Goal: Task Accomplishment & Management: Complete application form

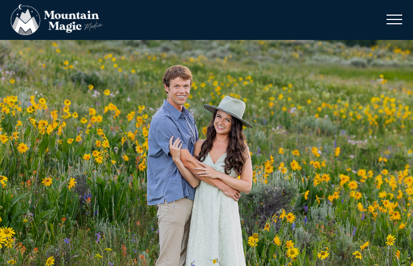
type input "N/A"
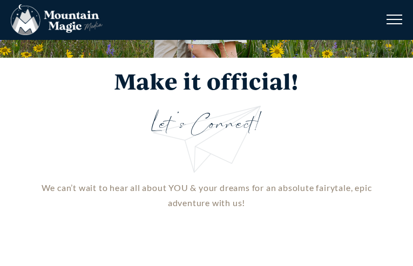
type input "Sarah"
type input "Allen"
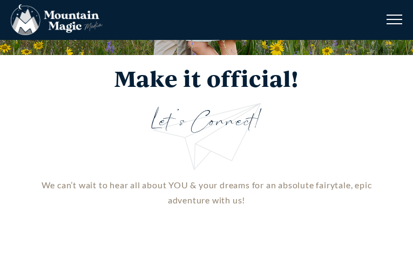
type input "699-711-9577"
type input "sallen354@hotmail.com"
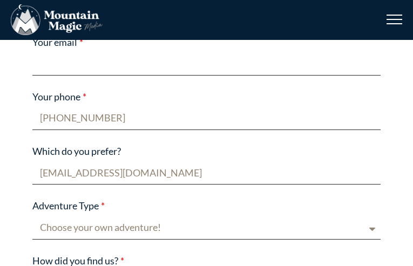
scroll to position [1675, 0]
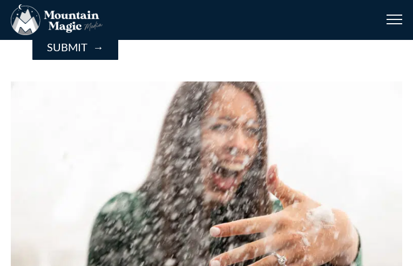
type input "Hello,Noticed "been"-- it seems like it could be misspelled. You might verify u…"
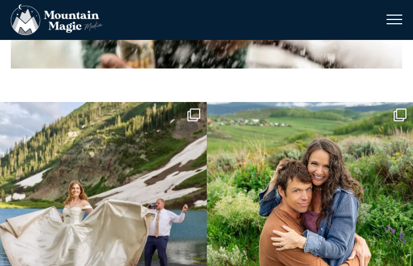
scroll to position [0, 0]
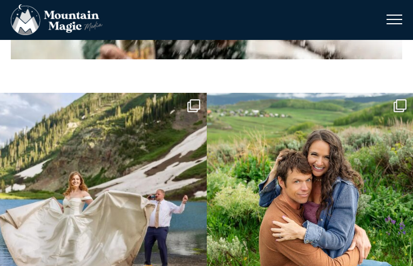
type input "Sarah Allen"
type input "sallen354@hotmail.com"
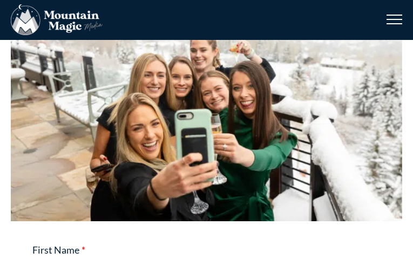
type textarea "Hello, Noticed "been"-- it seems like it could be misspelled. You might verify …"
checkbox input "true"
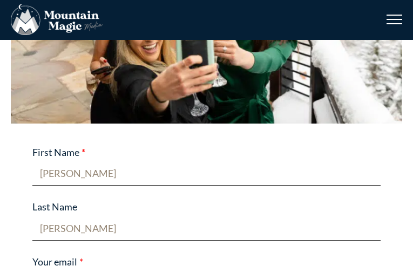
select select "Proposal"
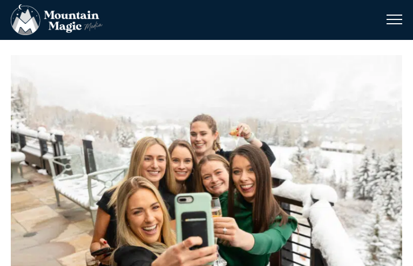
select select "Blog post"
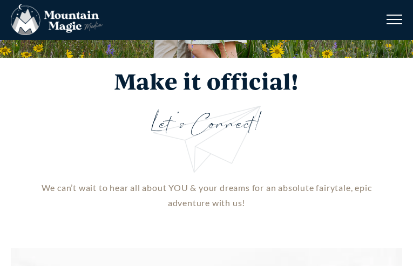
scroll to position [0, 0]
